Goal: Task Accomplishment & Management: Use online tool/utility

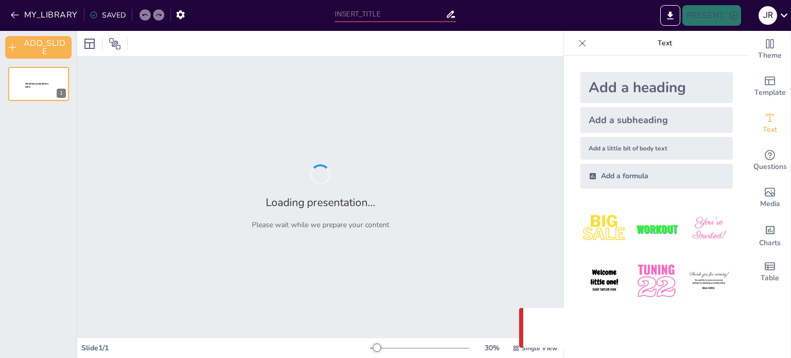
type input "Metodología Sistemática en el Análisis de Datos Transcritos"
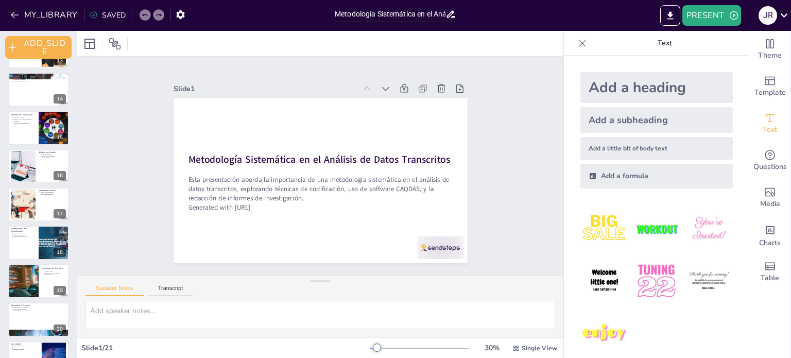
scroll to position [517, 0]
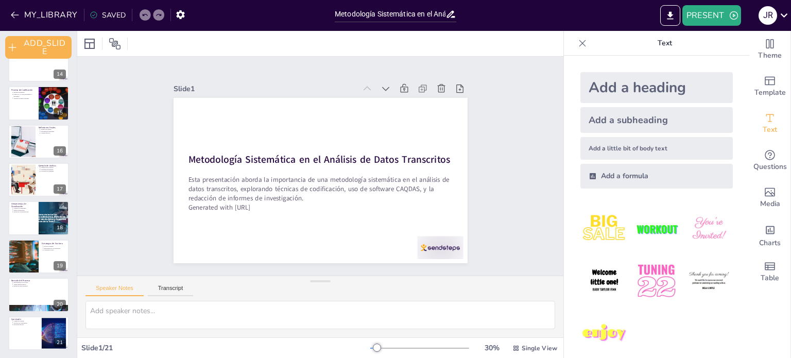
drag, startPoint x: 74, startPoint y: 263, endPoint x: 99, endPoint y: 88, distance: 177.3
click at [99, 88] on div "Document fonts Roboto Recently used Akatab Popular fonts Lato Montserrat Open S…" at bounding box center [395, 194] width 791 height 327
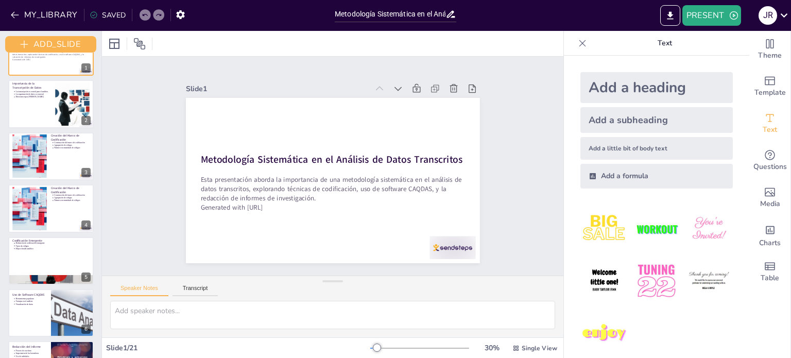
scroll to position [0, 0]
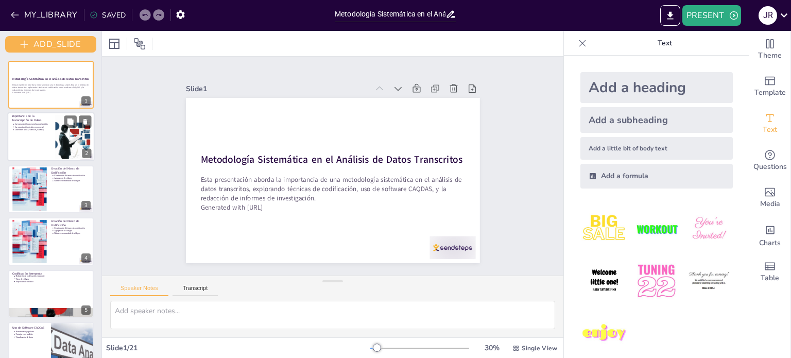
click at [20, 140] on div at bounding box center [50, 136] width 87 height 49
type textarea "La transcripción de datos orales es fundamental porque transforma información q…"
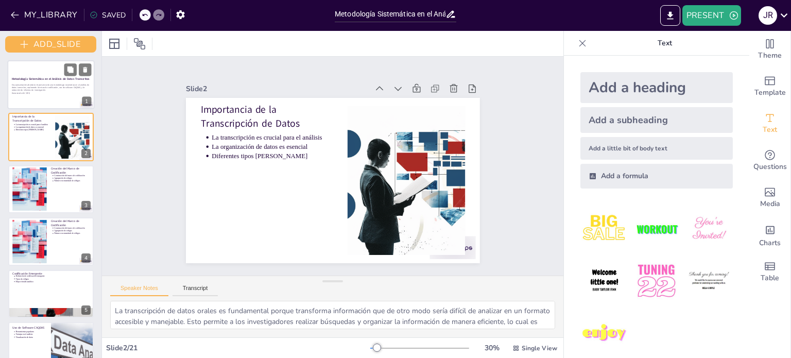
click at [35, 96] on div at bounding box center [50, 84] width 87 height 49
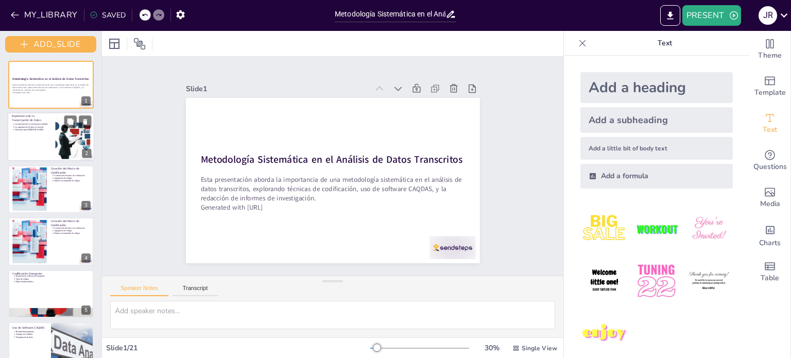
click at [33, 131] on div "La transcripción es crucial para el análisis La organización de datos es esenci…" at bounding box center [31, 127] width 39 height 10
type textarea "La transcripción de datos orales es fundamental porque transforma información q…"
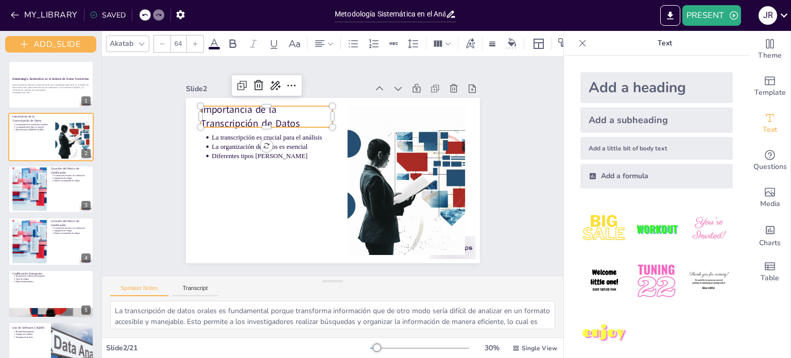
click at [231, 119] on p "Importancia de la Transcripción de Datos" at bounding box center [250, 173] width 116 height 109
click at [247, 117] on p "Importancia de la Transcripción de Datos" at bounding box center [308, 87] width 123 height 100
click at [271, 117] on p "Importancia de la Transcripción de Datos" at bounding box center [325, 84] width 109 height 116
click at [258, 117] on p "Importancia de la Transcripción de Datos" at bounding box center [316, 84] width 116 height 109
click at [340, 117] on p "Importancia de la Transcripción de Datos" at bounding box center [367, 91] width 54 height 135
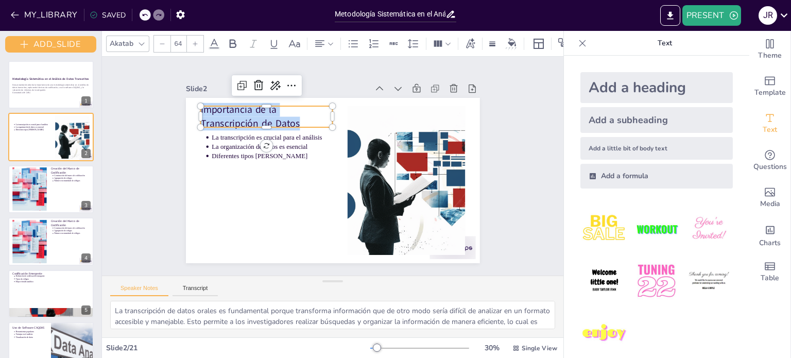
click at [367, 117] on p "Importancia de la Transcripción de Datos" at bounding box center [400, 118] width 67 height 134
copy p "Importancia de la Transcripción de Datos"
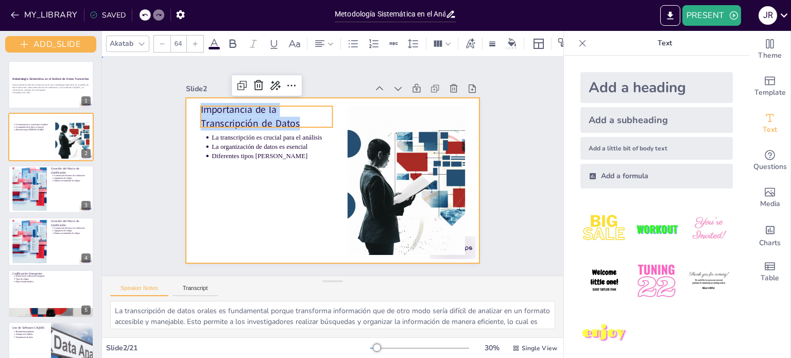
click at [311, 163] on div at bounding box center [328, 180] width 331 height 248
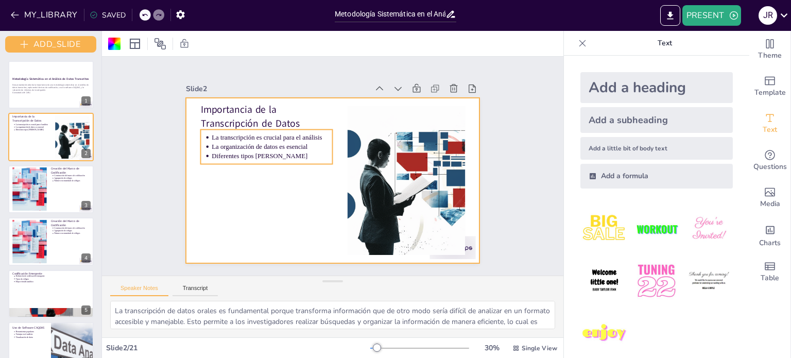
click at [272, 149] on p "Diferentes tipos [PERSON_NAME]" at bounding box center [294, 118] width 96 height 88
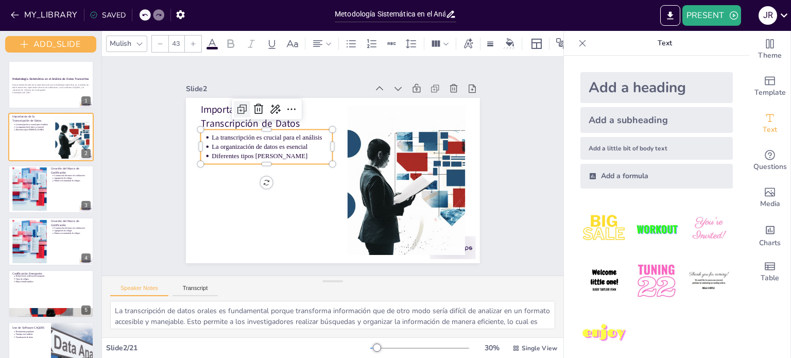
click at [317, 68] on icon at bounding box center [326, 59] width 18 height 18
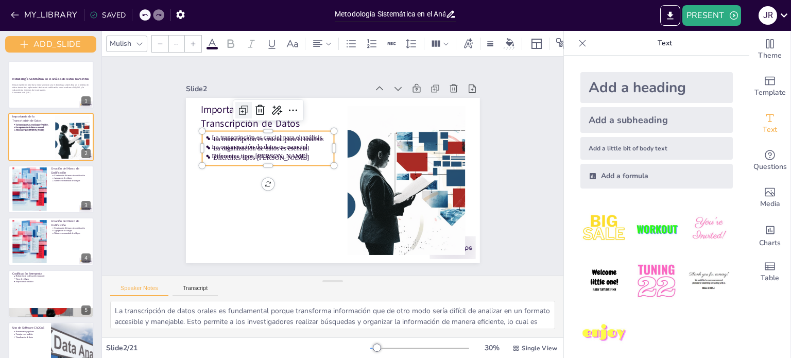
type input "43"
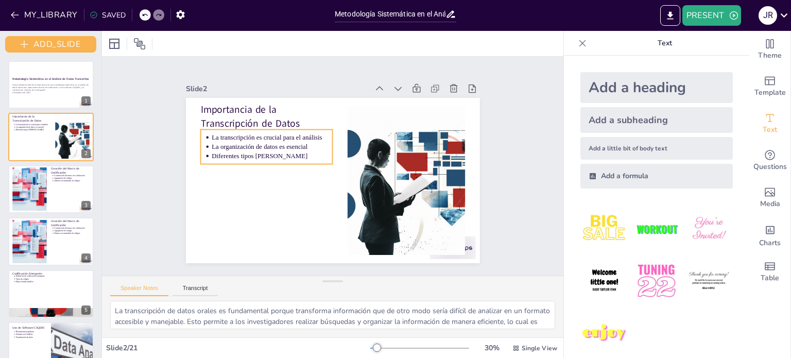
click at [319, 158] on div "La transcripción es crucial para el análisis La organización de datos es esenci…" at bounding box center [285, 116] width 132 height 96
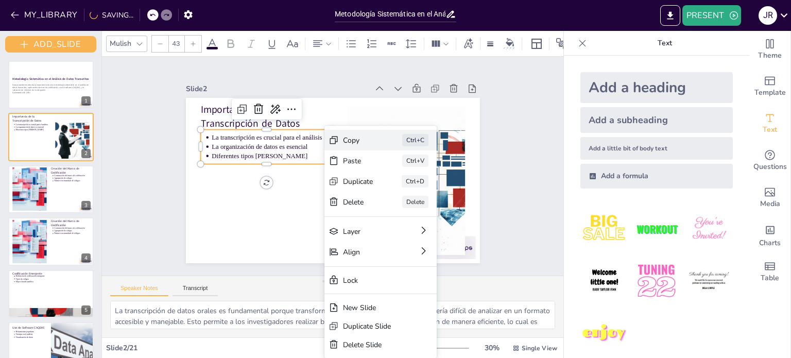
click at [307, 56] on div "Copy" at bounding box center [296, 40] width 24 height 31
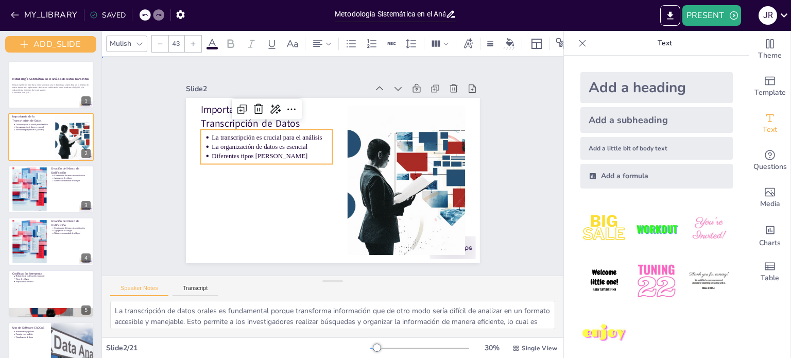
click at [492, 185] on div "Slide 1 Metodología Sistemática en el Análisis de Datos Transcritos Esta presen…" at bounding box center [332, 166] width 391 height 380
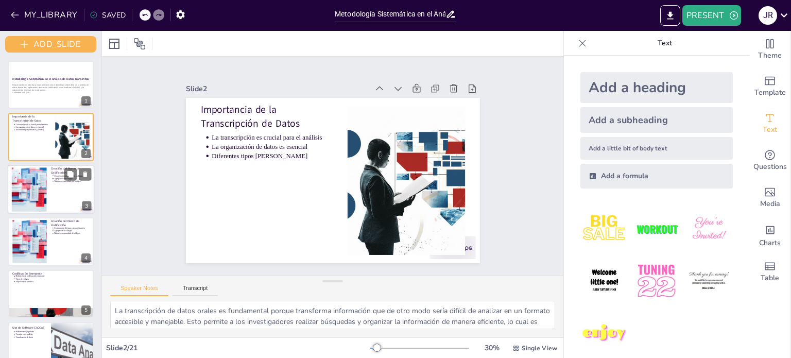
click at [51, 187] on div at bounding box center [50, 189] width 87 height 49
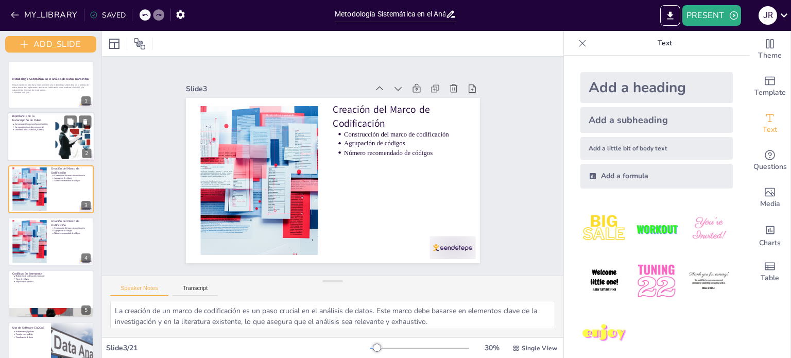
click at [55, 139] on div at bounding box center [50, 136] width 87 height 49
type textarea "La transcripción de datos orales es fundamental porque transforma información q…"
